Goal: Check status: Check status

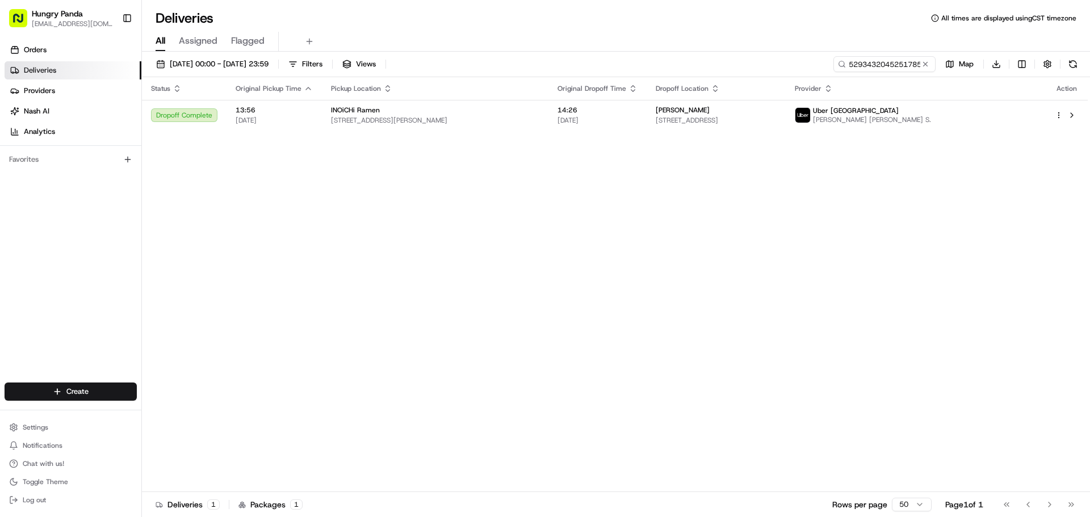
click at [510, 120] on span "[STREET_ADDRESS][PERSON_NAME]" at bounding box center [435, 120] width 208 height 9
click at [862, 66] on input "5293432045251785271143" at bounding box center [867, 64] width 136 height 16
paste input "3800538615257797771386"
type input "3800538615257797771386"
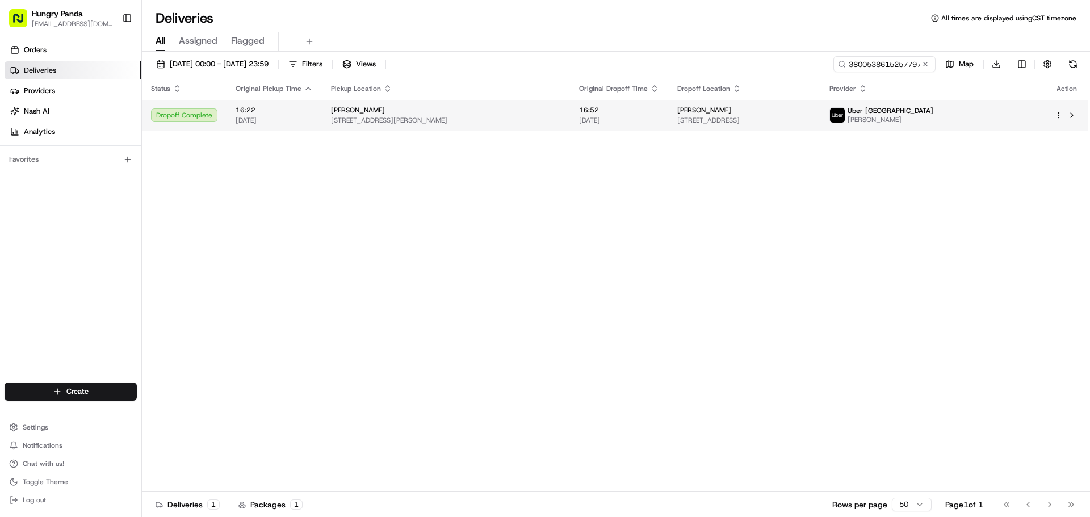
click at [631, 109] on span "16:52" at bounding box center [619, 110] width 80 height 9
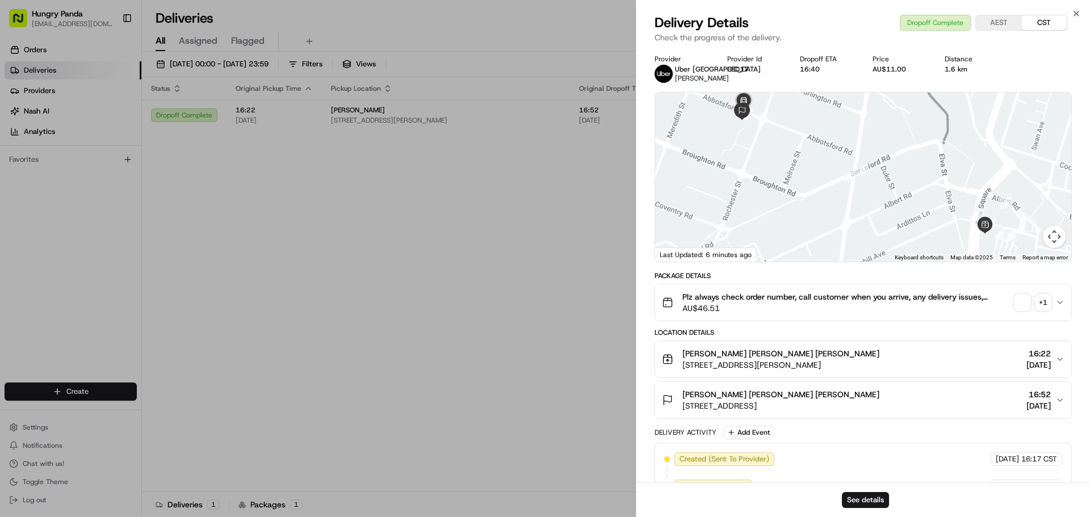
click at [1020, 303] on span "button" at bounding box center [1022, 303] width 16 height 16
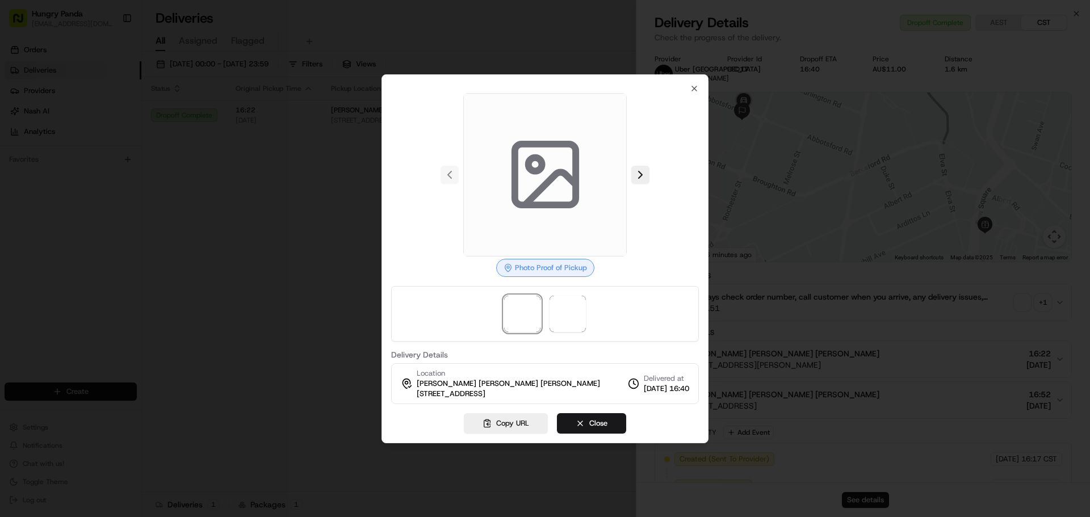
click at [570, 292] on div at bounding box center [545, 314] width 308 height 56
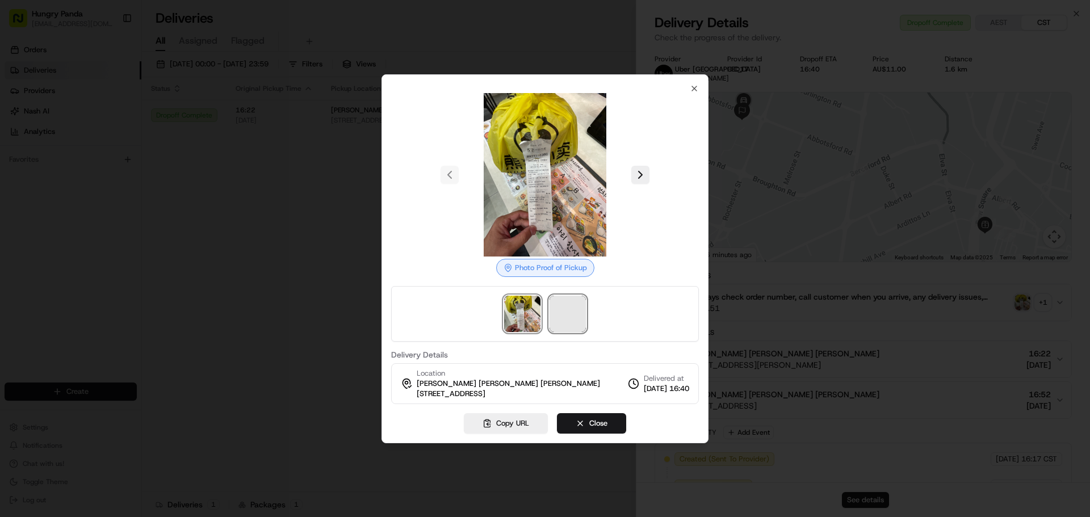
click at [569, 303] on span at bounding box center [567, 314] width 36 height 36
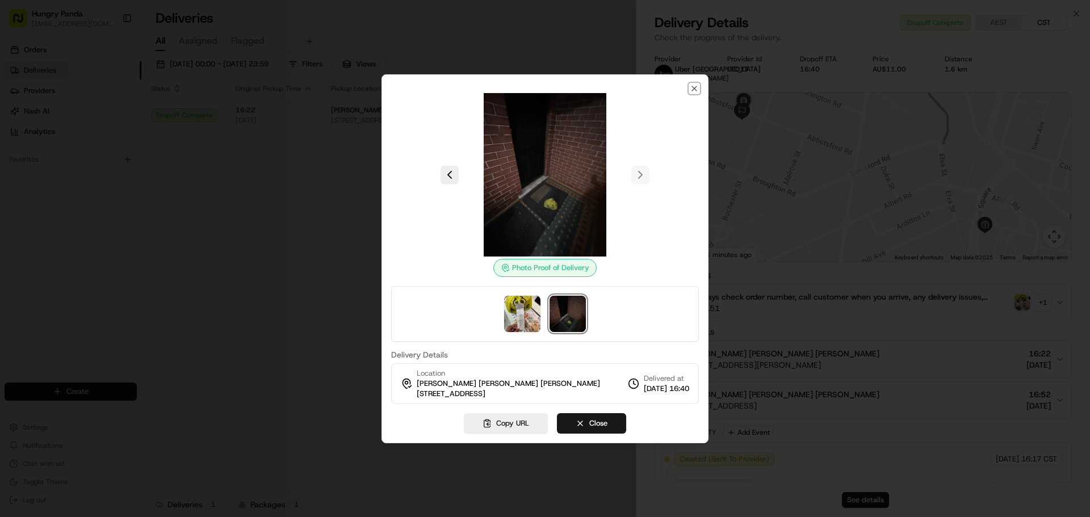
drag, startPoint x: 695, startPoint y: 87, endPoint x: 524, endPoint y: 53, distance: 174.3
click at [689, 87] on div "Photo Proof of Delivery Delivery Details Location [PERSON_NAME] [PERSON_NAME] […" at bounding box center [544, 258] width 327 height 369
